Goal: Information Seeking & Learning: Understand process/instructions

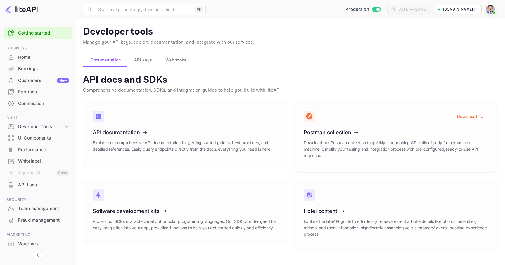
click at [65, 127] on icon at bounding box center [66, 127] width 6 height 6
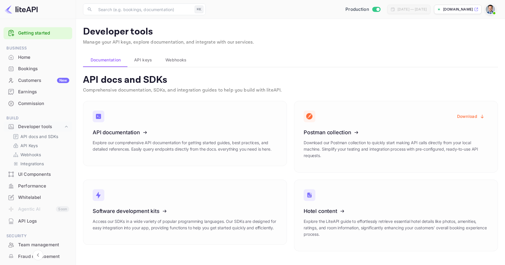
click at [41, 103] on div "Commission" at bounding box center [43, 103] width 51 height 7
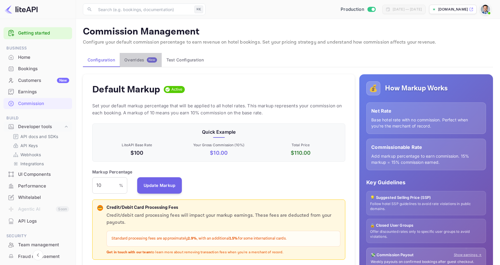
click at [140, 64] on button "Overrides New" at bounding box center [141, 60] width 42 height 14
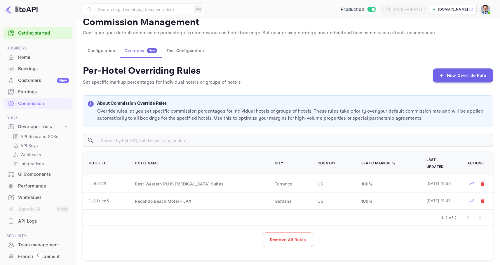
scroll to position [13, 0]
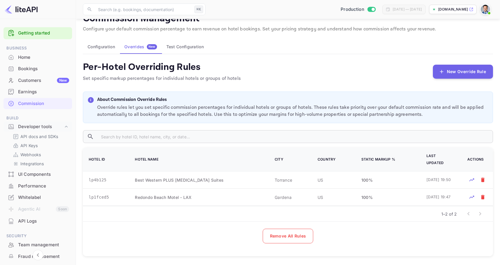
click at [262, 112] on p "Override rules let you set specific commission percentages for individual hotel…" at bounding box center [292, 111] width 391 height 14
click at [262, 107] on p "Override rules let you set specific commission percentages for individual hotel…" at bounding box center [292, 111] width 391 height 14
click at [243, 107] on p "Override rules let you set specific commission percentages for individual hotel…" at bounding box center [292, 111] width 391 height 14
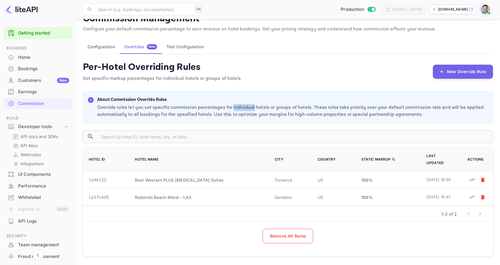
click at [243, 107] on p "Override rules let you set specific commission percentages for individual hotel…" at bounding box center [292, 111] width 391 height 14
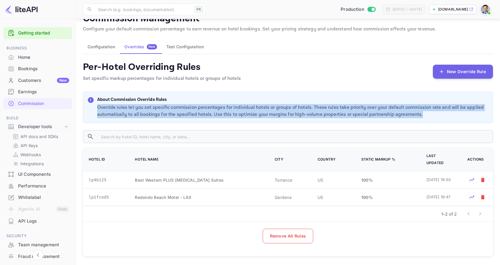
click at [243, 107] on p "Override rules let you set specific commission percentages for individual hotel…" at bounding box center [292, 111] width 391 height 14
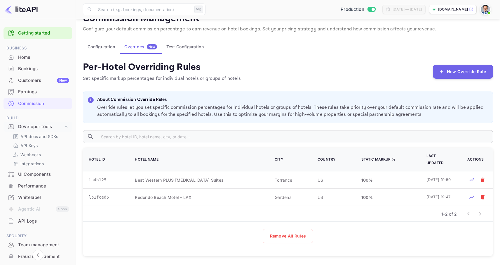
click at [262, 98] on p "About Commission Override Rules" at bounding box center [292, 99] width 391 height 7
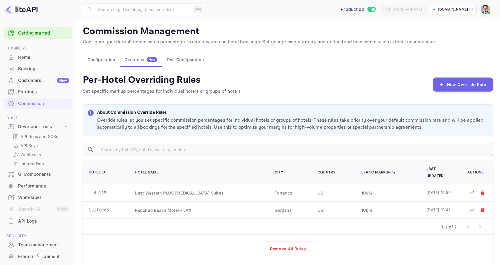
scroll to position [0, 0]
